Goal: Find specific page/section: Find specific page/section

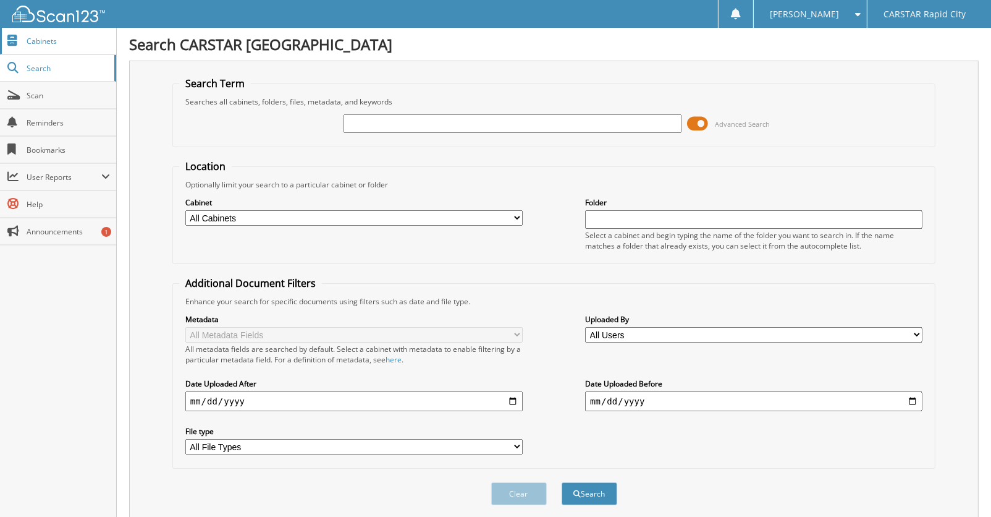
click at [30, 41] on span "Cabinets" at bounding box center [68, 41] width 83 height 11
click at [39, 43] on span "Cabinets" at bounding box center [68, 41] width 83 height 11
